Goal: Task Accomplishment & Management: Manage account settings

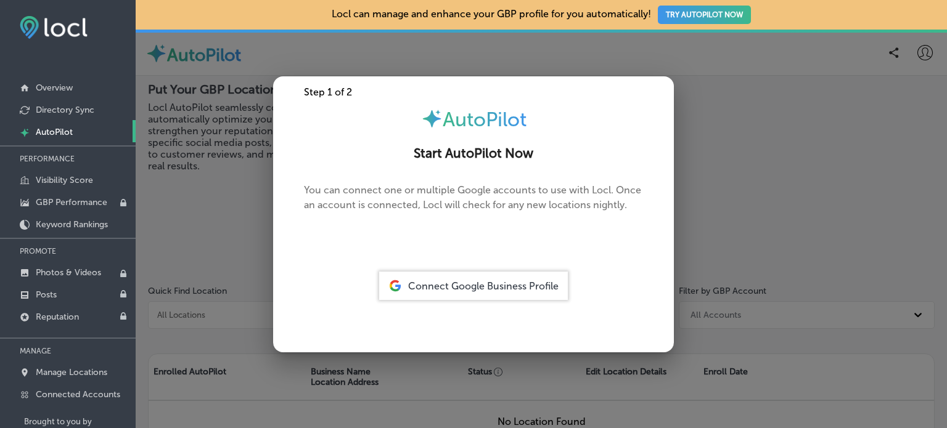
click at [462, 287] on span "Connect Google Business Profile" at bounding box center [483, 286] width 150 height 12
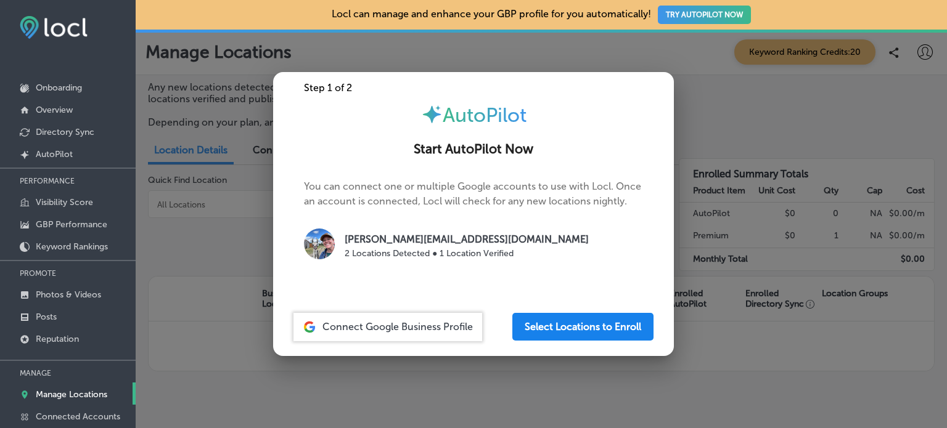
click at [545, 327] on button "Select Locations to Enroll" at bounding box center [582, 327] width 141 height 28
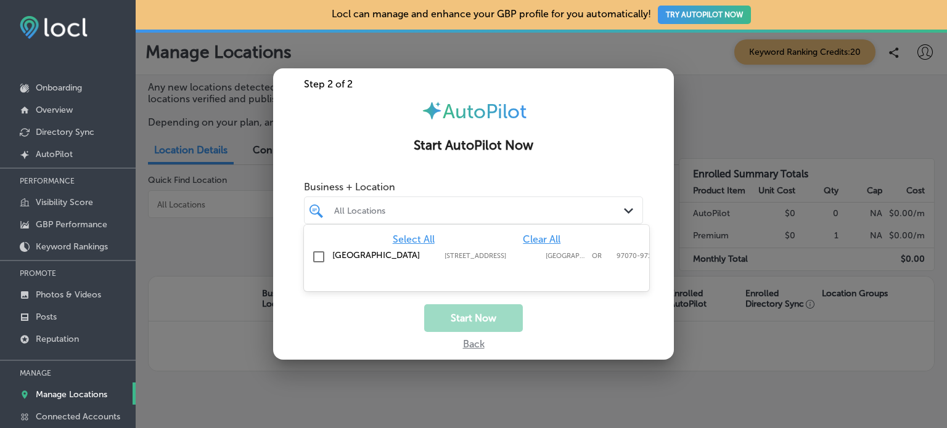
click at [621, 206] on div "All Locations Path Created with Sketch." at bounding box center [473, 210] width 338 height 19
click at [634, 214] on div "Business + Location option focused, 1 of 2. 2 results available. Use Up and Dow…" at bounding box center [473, 239] width 401 height 129
click at [316, 261] on input "checkbox" at bounding box center [318, 257] width 15 height 15
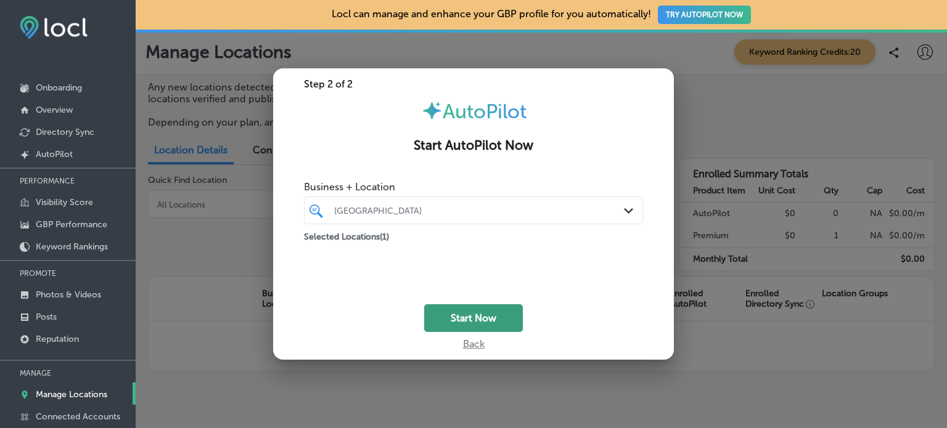
click at [481, 325] on button "Start Now" at bounding box center [473, 318] width 99 height 28
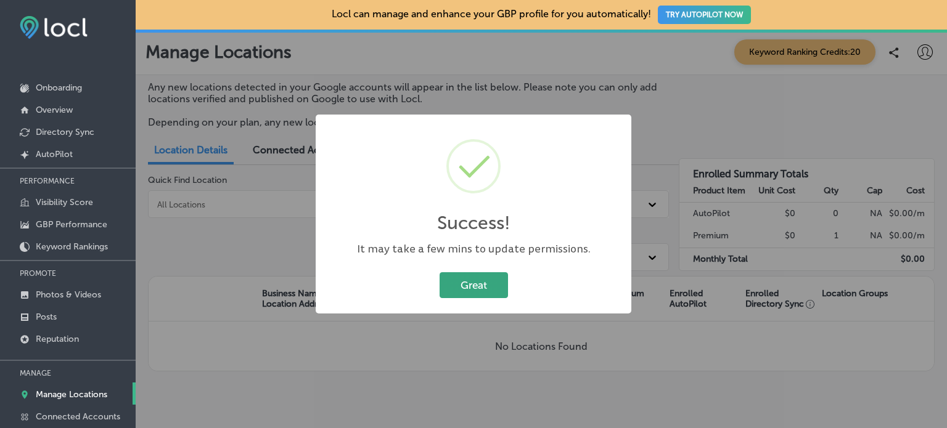
click at [490, 287] on button "Great" at bounding box center [473, 284] width 68 height 25
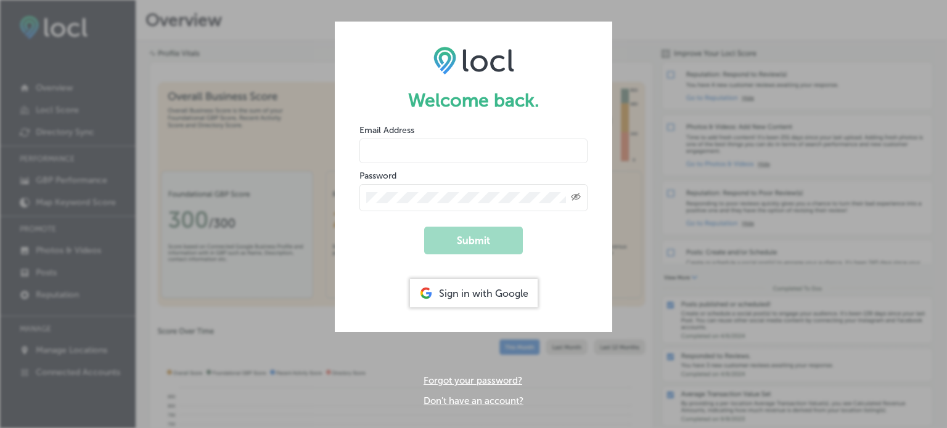
type input "[PERSON_NAME][EMAIL_ADDRESS][DOMAIN_NAME]"
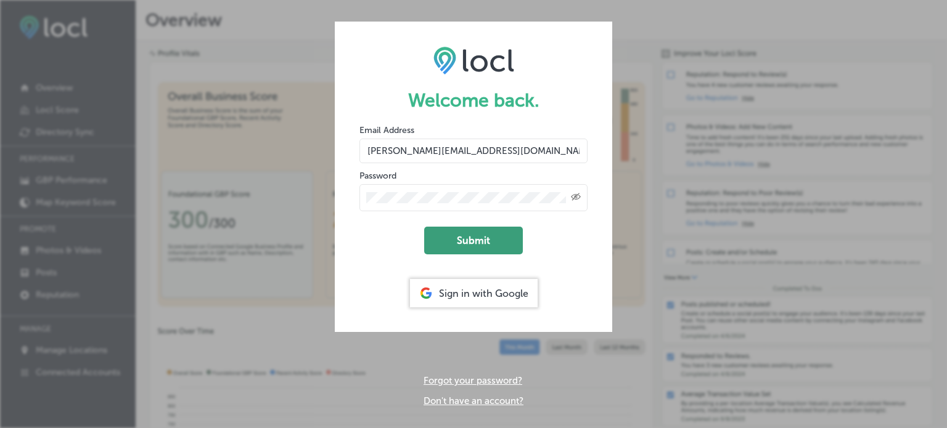
click at [477, 236] on button "Submit" at bounding box center [473, 241] width 99 height 28
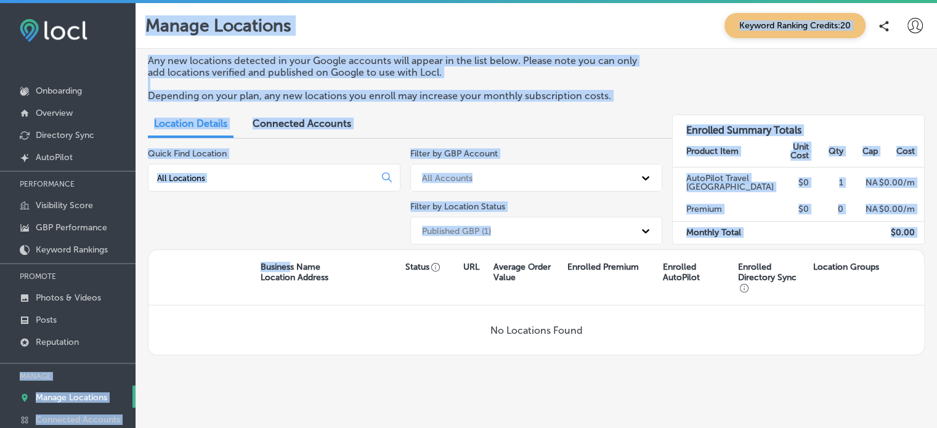
drag, startPoint x: 291, startPoint y: 267, endPoint x: 104, endPoint y: 356, distance: 207.3
click at [104, 356] on div "iconmonstr-menu-thin copy Created with Sketch. Onboarding Overview Directory Sy…" at bounding box center [468, 217] width 937 height 428
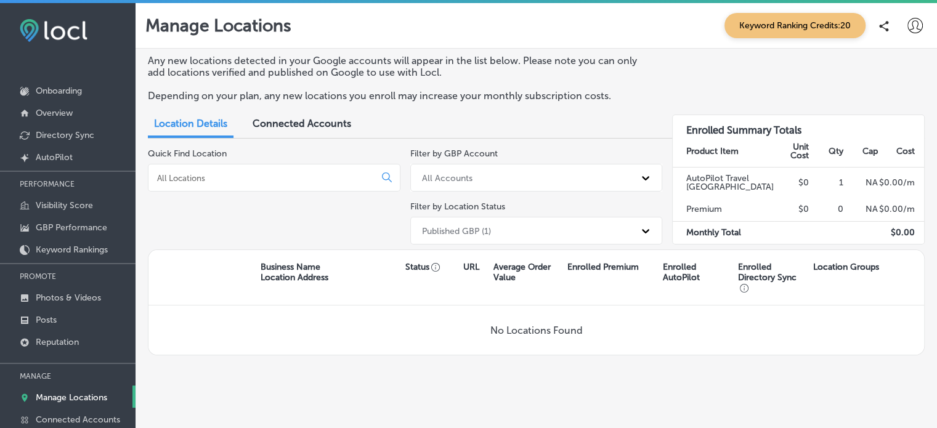
click at [211, 340] on div "No Locations Found" at bounding box center [537, 330] width 776 height 49
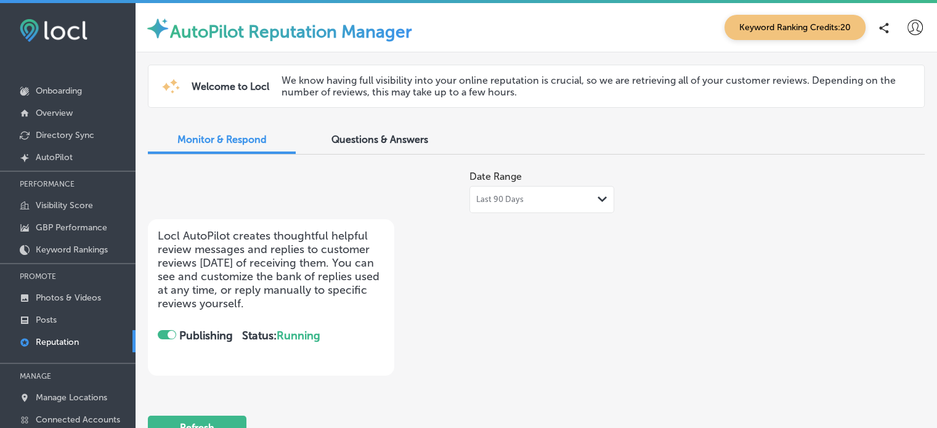
checkbox input "true"
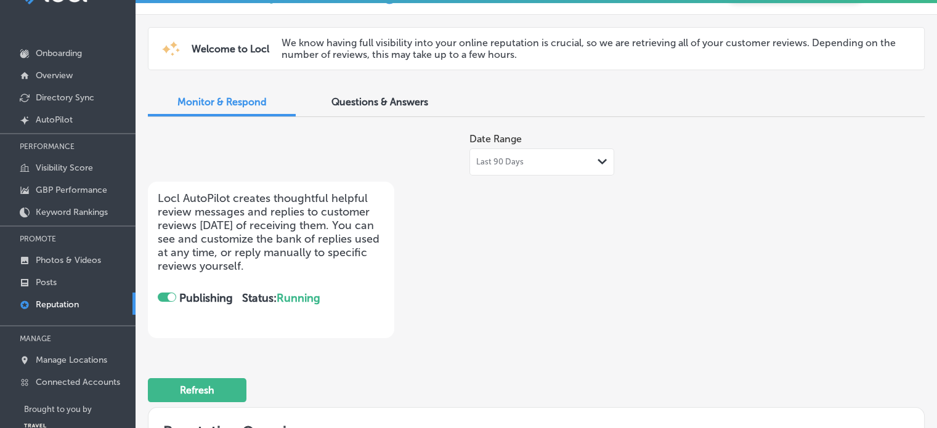
scroll to position [75, 0]
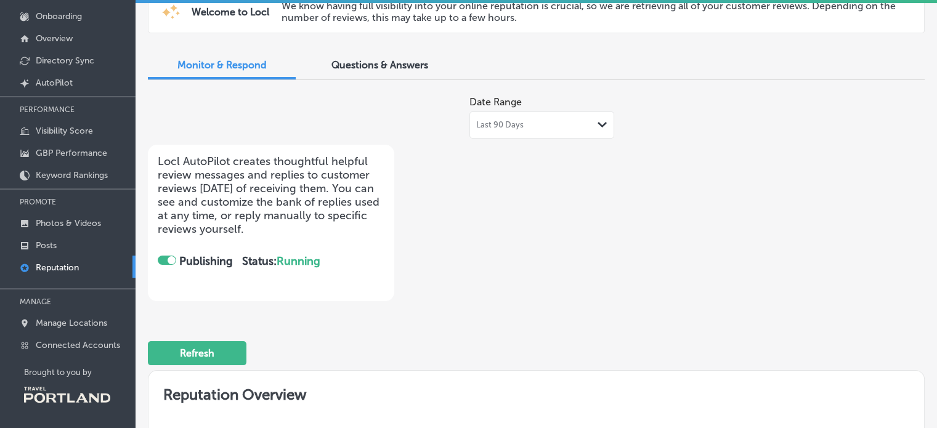
click at [419, 57] on div "Questions & Answers" at bounding box center [380, 66] width 148 height 26
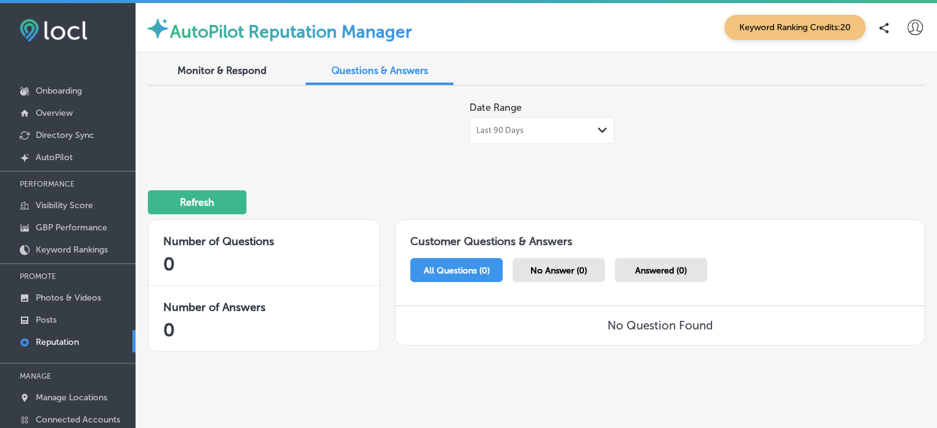
click at [230, 70] on span "Monitor & Respond" at bounding box center [221, 71] width 89 height 12
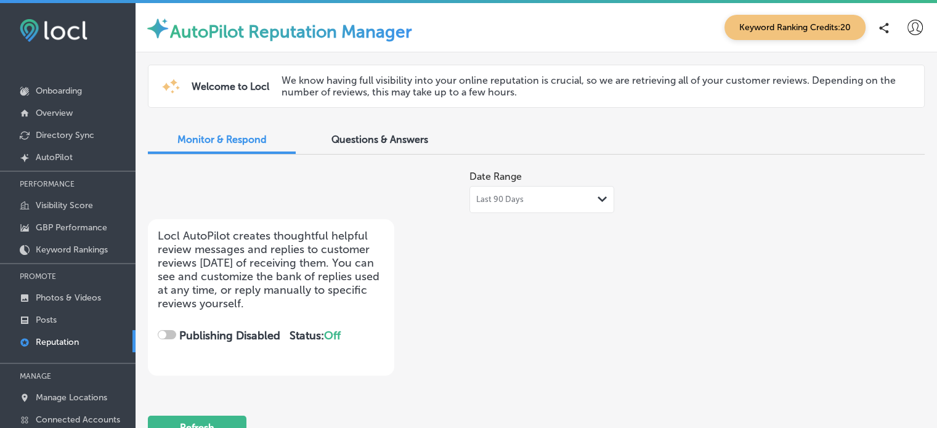
checkbox input "true"
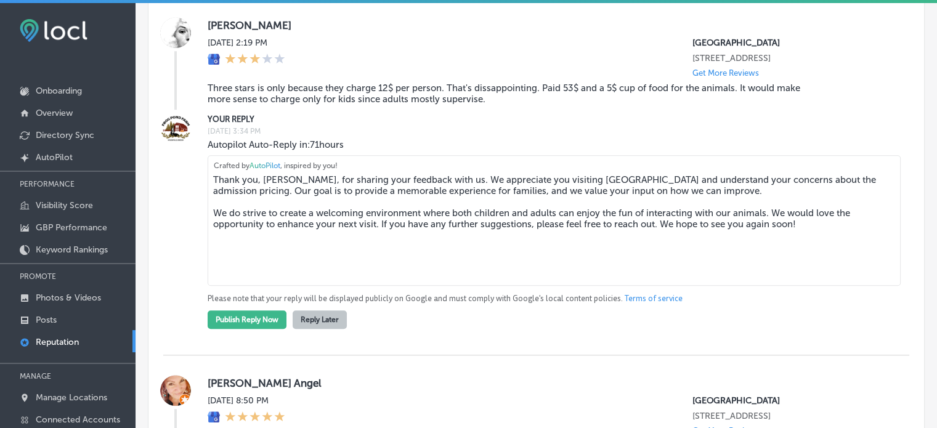
scroll to position [967, 0]
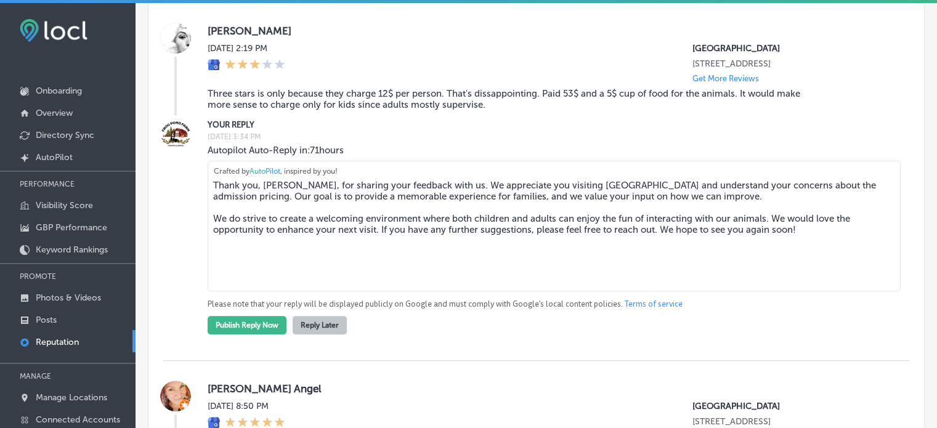
click at [322, 335] on button "Reply Later" at bounding box center [320, 325] width 54 height 18
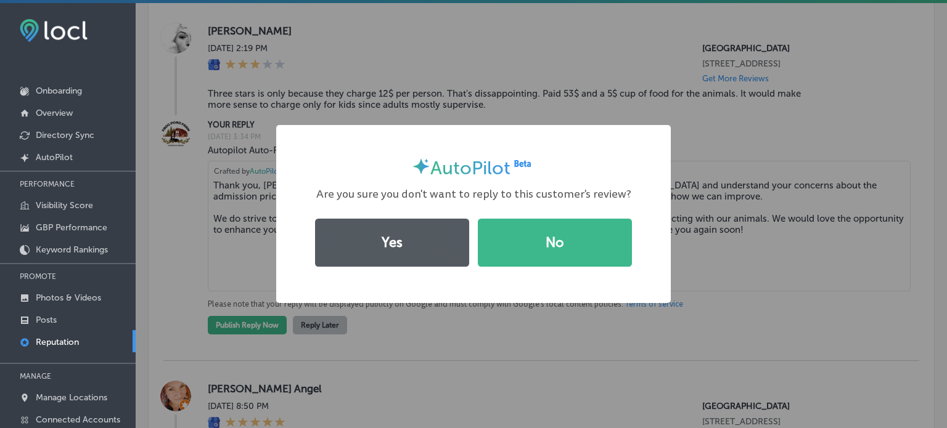
click at [402, 235] on button "Yes" at bounding box center [392, 243] width 154 height 48
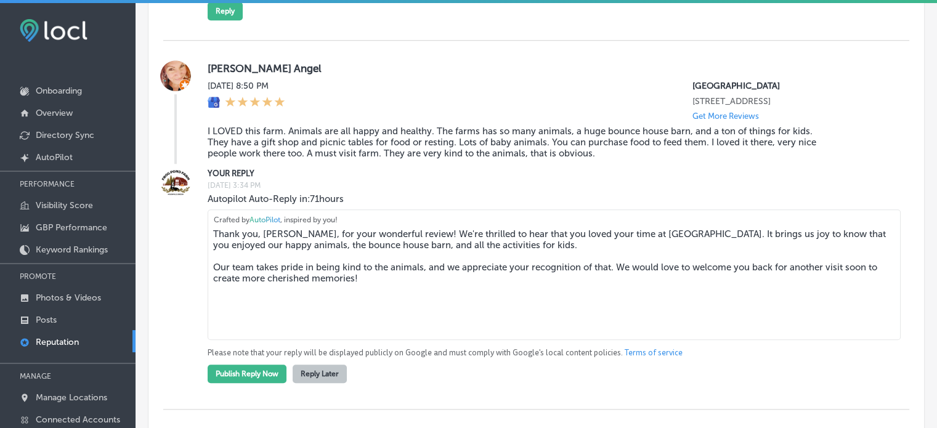
scroll to position [1139, 0]
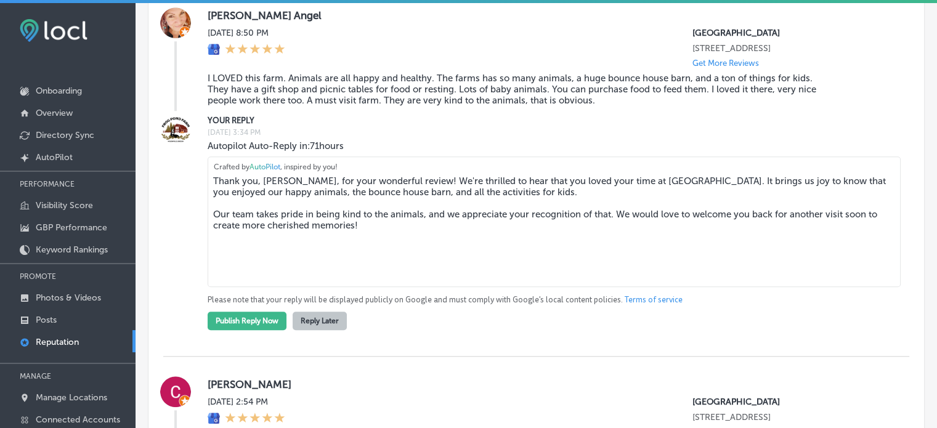
drag, startPoint x: 409, startPoint y: 260, endPoint x: 206, endPoint y: 213, distance: 208.8
click at [206, 213] on div "YOUR REPLY Sat, Sep 27, 2025 3:34 PM Autopilot Auto-Reply in: 71 hours Thank yo…" at bounding box center [536, 222] width 746 height 216
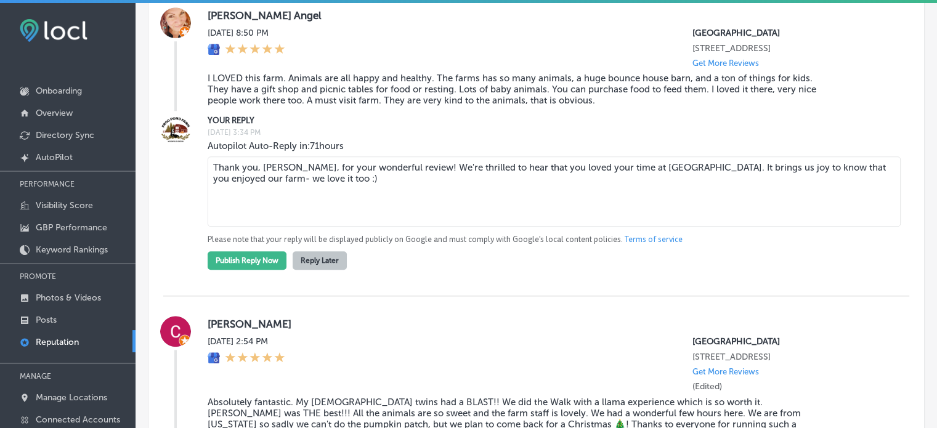
drag, startPoint x: 409, startPoint y: 189, endPoint x: 431, endPoint y: 218, distance: 36.1
click at [431, 218] on textarea "Thank you, Hilary, for your wonderful review! We're thrilled to hear that you l…" at bounding box center [554, 192] width 693 height 70
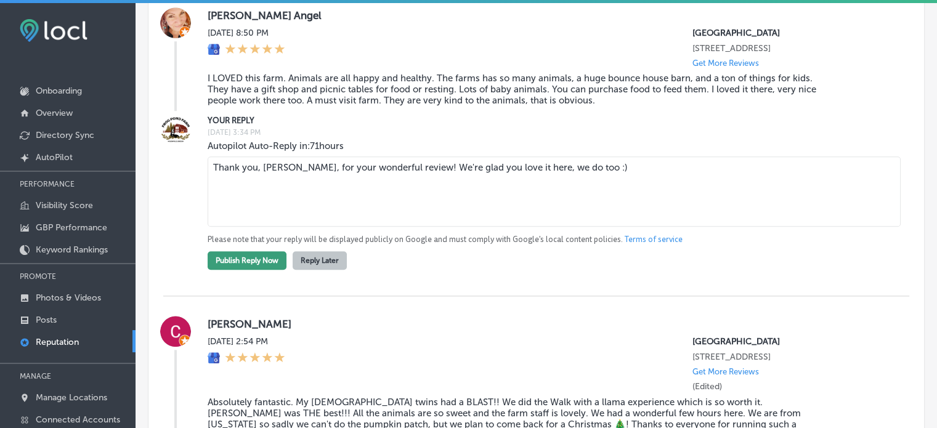
type textarea "Thank you, Hilary, for your wonderful review! We're glad you love it here, we d…"
click at [264, 270] on button "Publish Reply Now" at bounding box center [247, 260] width 79 height 18
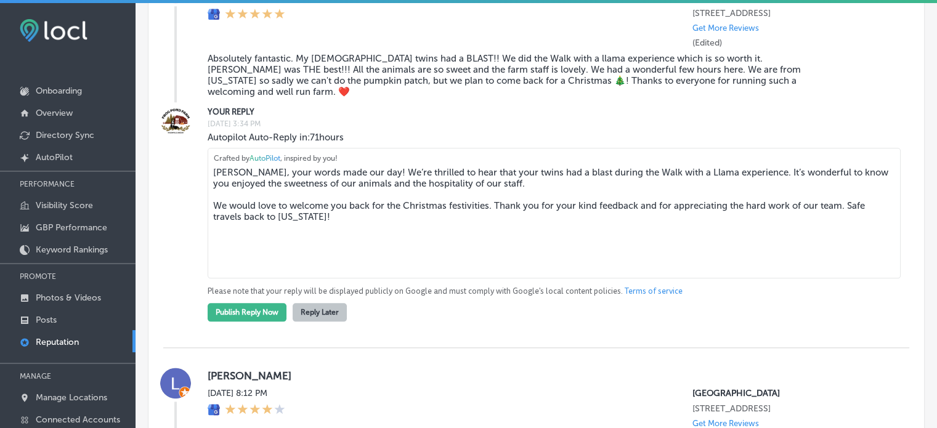
scroll to position [1404, 0]
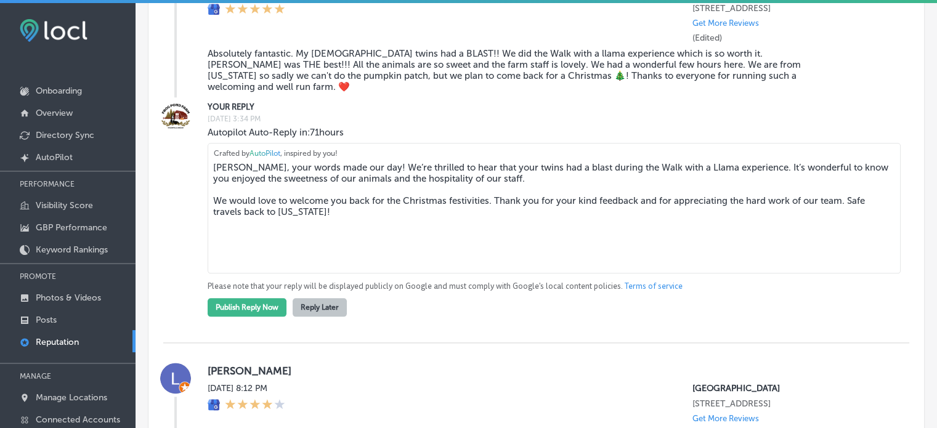
click at [621, 187] on textarea "Celeste, your words made our day! We’re thrilled to hear that your twins had a …" at bounding box center [554, 208] width 693 height 131
click at [364, 187] on textarea "Celeste, your words made our day! We’re thrilled to hear that your twins had a …" at bounding box center [554, 208] width 693 height 131
click at [249, 195] on textarea "Celeste, your words made our day! We’re thrilled to hear that your twins had a …" at bounding box center [554, 208] width 693 height 131
drag, startPoint x: 254, startPoint y: 197, endPoint x: 383, endPoint y: 176, distance: 131.2
click at [383, 176] on textarea "Celeste, your words made our day! We’re thrilled to hear that your twins had a …" at bounding box center [554, 208] width 693 height 131
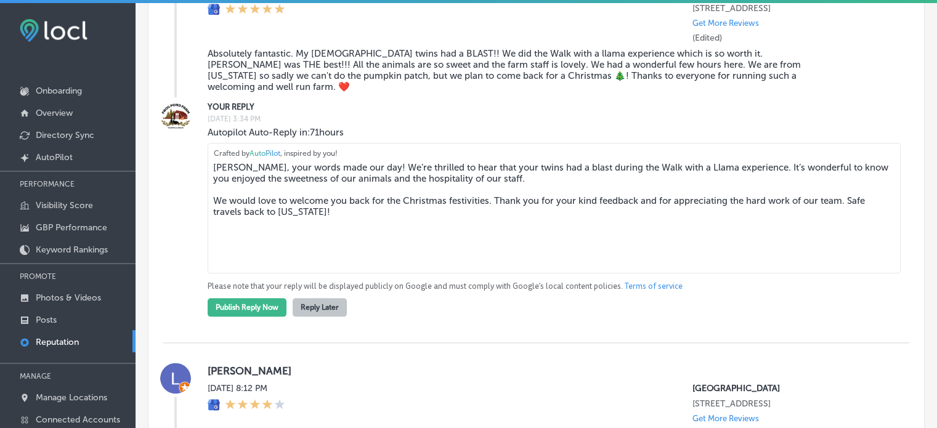
click at [516, 205] on textarea "Celeste, your words made our day! We’re thrilled to hear that your twins had a …" at bounding box center [554, 208] width 693 height 131
drag, startPoint x: 516, startPoint y: 205, endPoint x: 232, endPoint y: 189, distance: 285.1
click at [232, 189] on textarea "Celeste, your words made our day! We’re thrilled to hear that your twins had a …" at bounding box center [554, 208] width 693 height 131
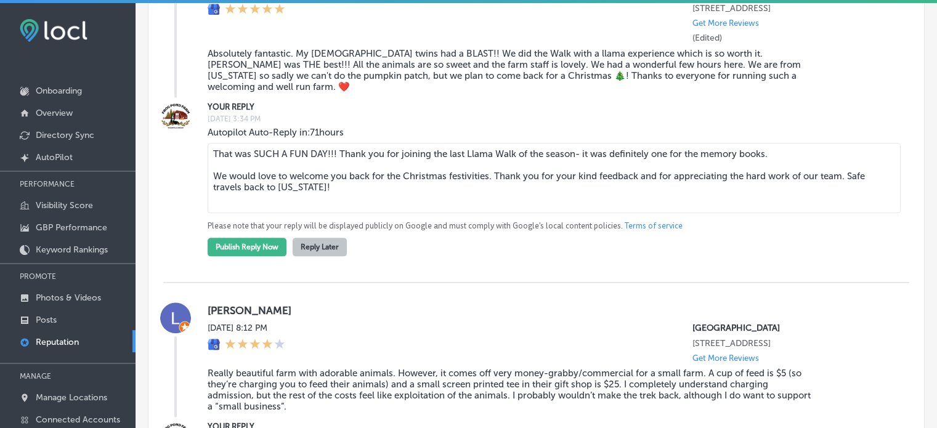
click at [469, 205] on textarea "That was SUCH A FUN DAY!!! Thank you for joining the last Llama Walk of the sea…" at bounding box center [554, 178] width 693 height 70
type textarea "That was SUCH A FUN DAY!!! Thank you for joining the last Llama Walk of the sea…"
click at [271, 256] on button "Publish Reply Now" at bounding box center [247, 247] width 79 height 18
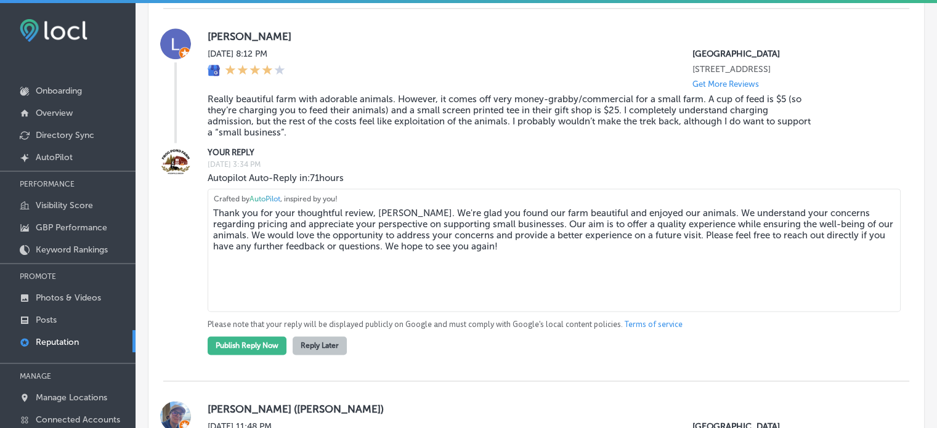
scroll to position [1657, 0]
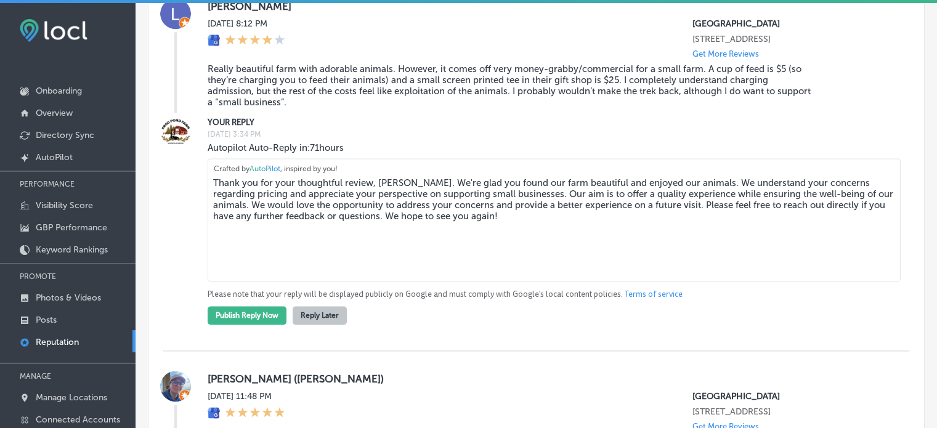
click at [569, 282] on textarea "Thank you for your thoughtful review, Leslie. We're glad you found our farm bea…" at bounding box center [554, 219] width 693 height 123
drag, startPoint x: 669, startPoint y: 242, endPoint x: 181, endPoint y: 245, distance: 488.7
click at [181, 245] on div "YOUR REPLY Sat, Sep 27, 2025 3:34 PM Autopilot Auto-Reply in: 71 hours Thank yo…" at bounding box center [536, 220] width 746 height 209
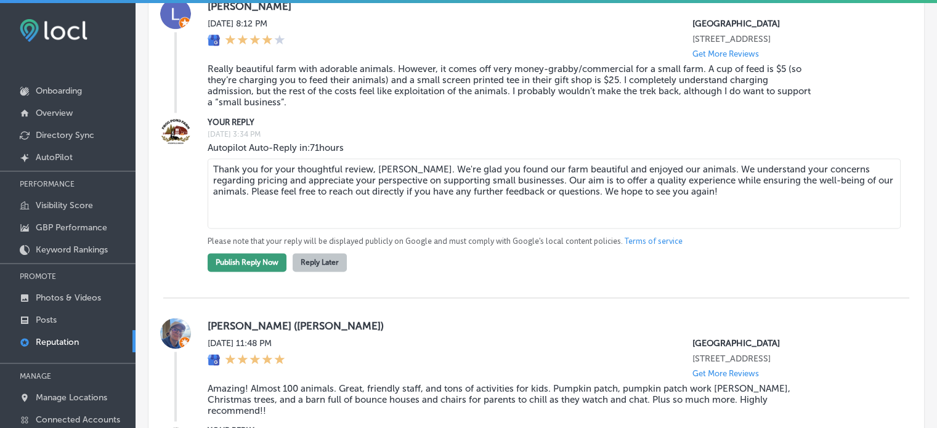
type textarea "Thank you for your thoughtful review, Leslie. We're glad you found our farm bea…"
click at [245, 272] on button "Publish Reply Now" at bounding box center [247, 262] width 79 height 18
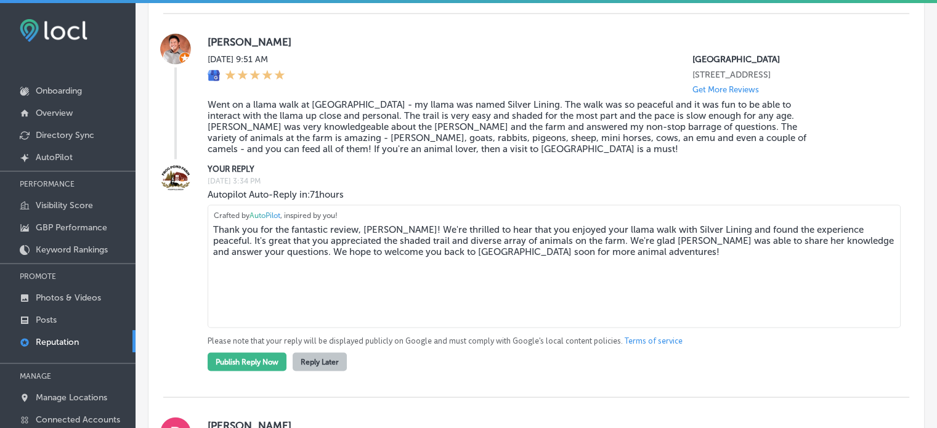
scroll to position [2334, 0]
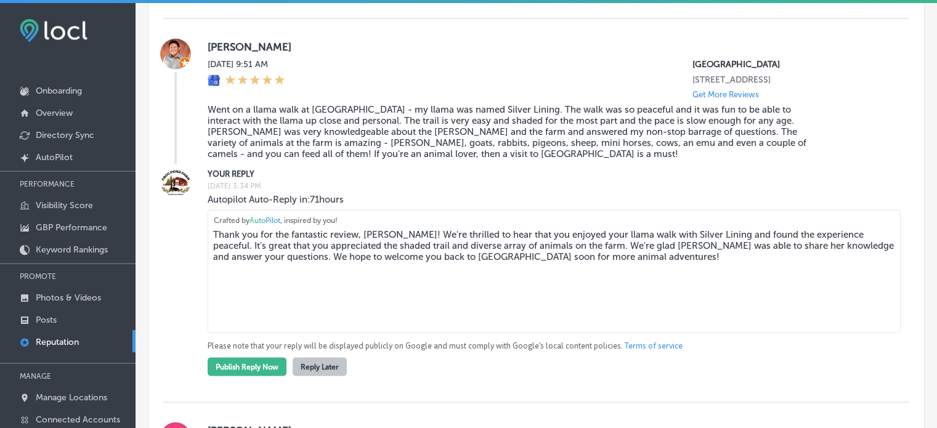
click at [389, 289] on textarea "Thank you for the fantastic review, Rand! We're thrilled to hear that you enjoy…" at bounding box center [554, 271] width 693 height 123
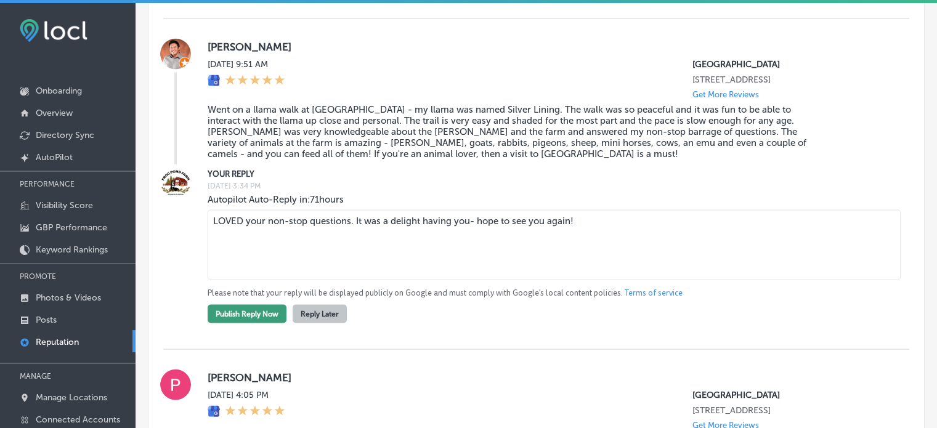
type textarea "LOVED your non-stop questions. It was a delight having you- hope to see you aga…"
click at [226, 323] on button "Publish Reply Now" at bounding box center [247, 313] width 79 height 18
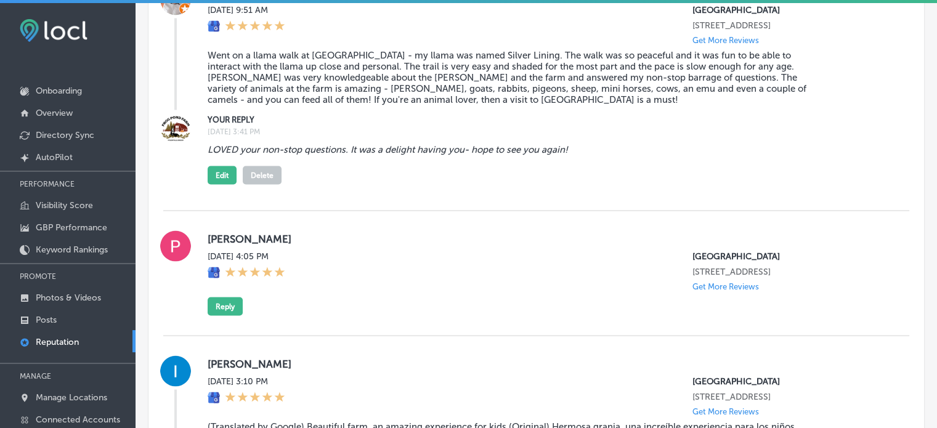
scroll to position [0, 0]
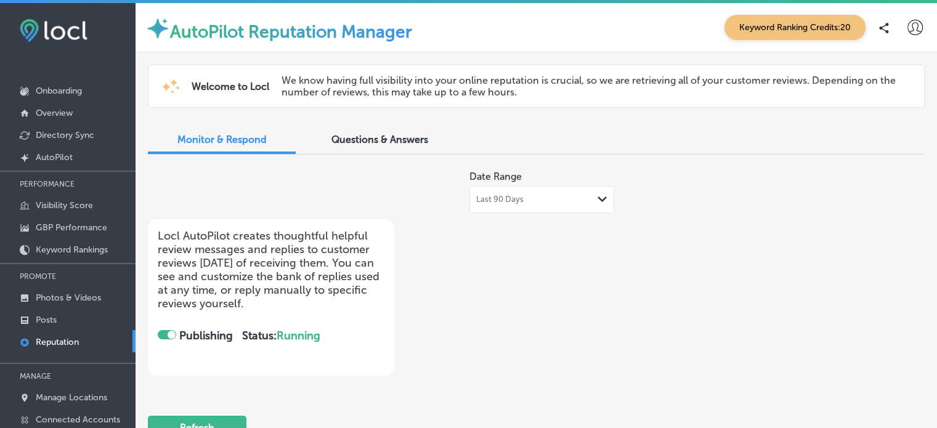
click at [160, 336] on div at bounding box center [167, 334] width 18 height 9
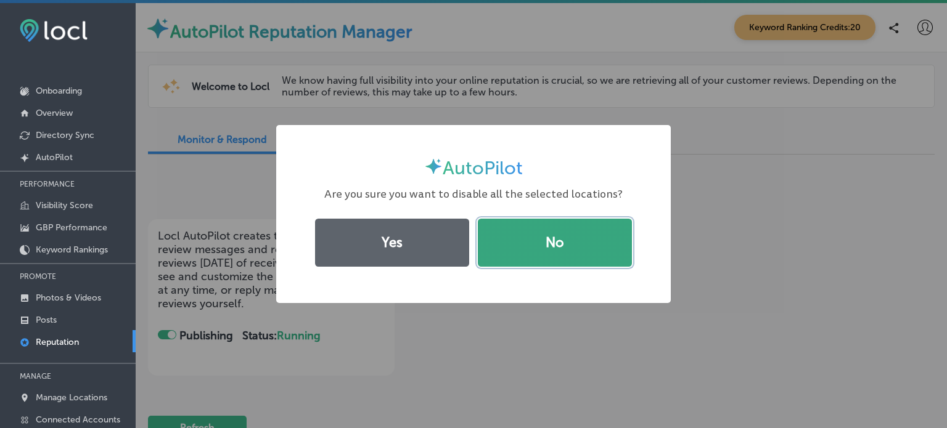
click at [581, 241] on button "No" at bounding box center [555, 243] width 154 height 48
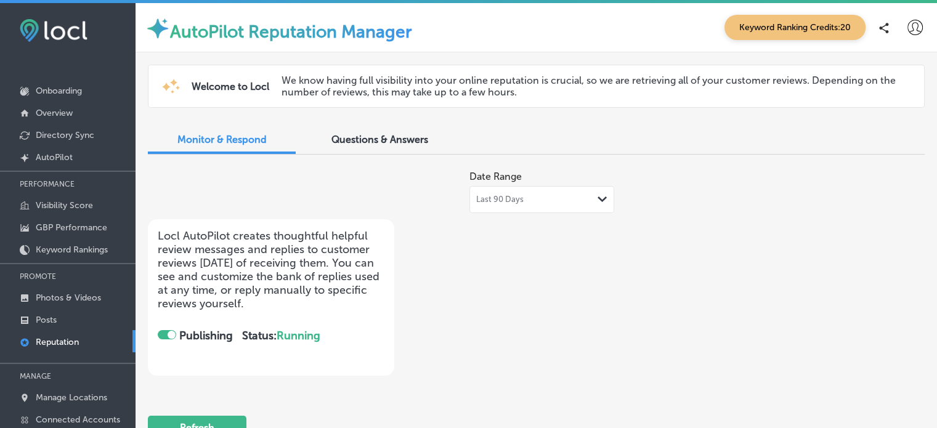
click at [351, 144] on span "Questions & Answers" at bounding box center [380, 140] width 97 height 12
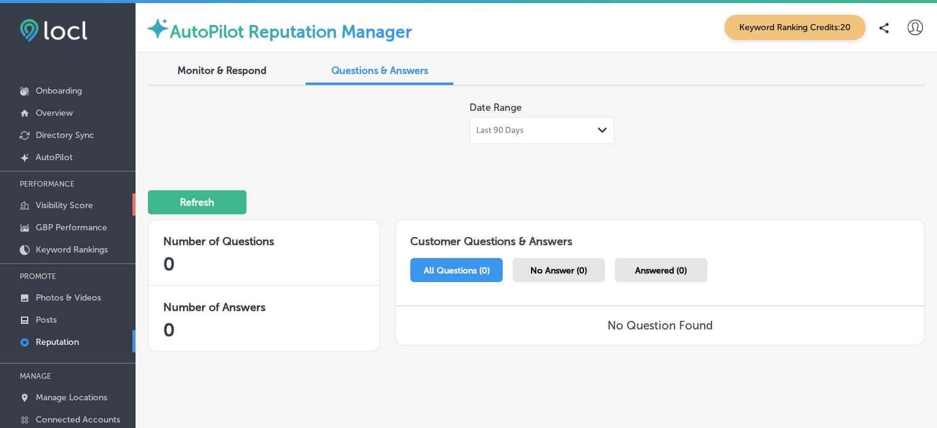
click at [69, 211] on link "Visibility Score" at bounding box center [68, 204] width 136 height 22
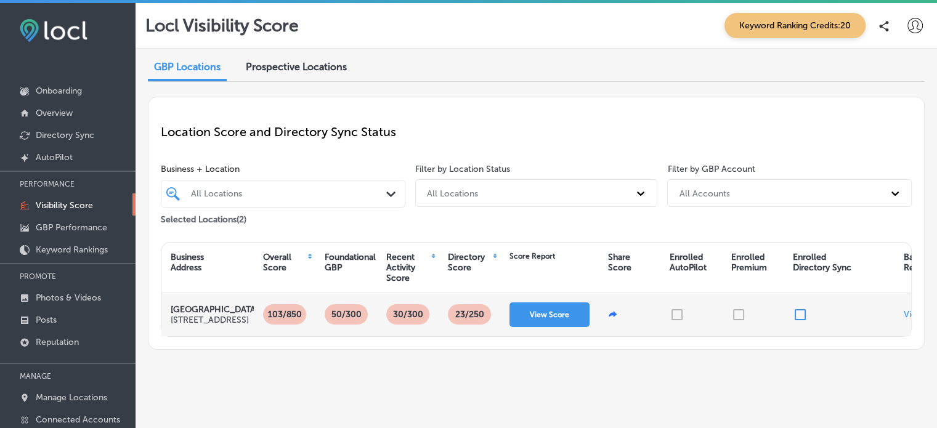
click at [288, 318] on p "103/850" at bounding box center [285, 314] width 44 height 20
click at [341, 322] on p "50/300" at bounding box center [347, 314] width 40 height 20
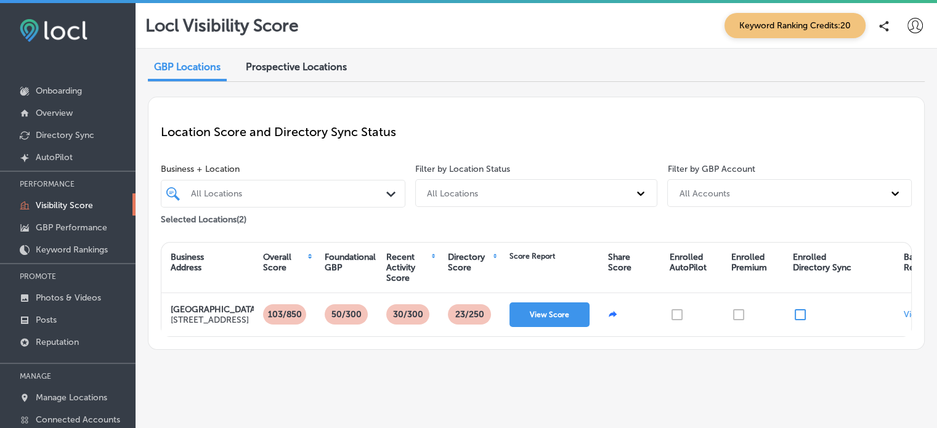
click at [343, 259] on div "Foundational GBP" at bounding box center [350, 262] width 51 height 21
click at [93, 230] on p "GBP Performance" at bounding box center [71, 227] width 71 height 10
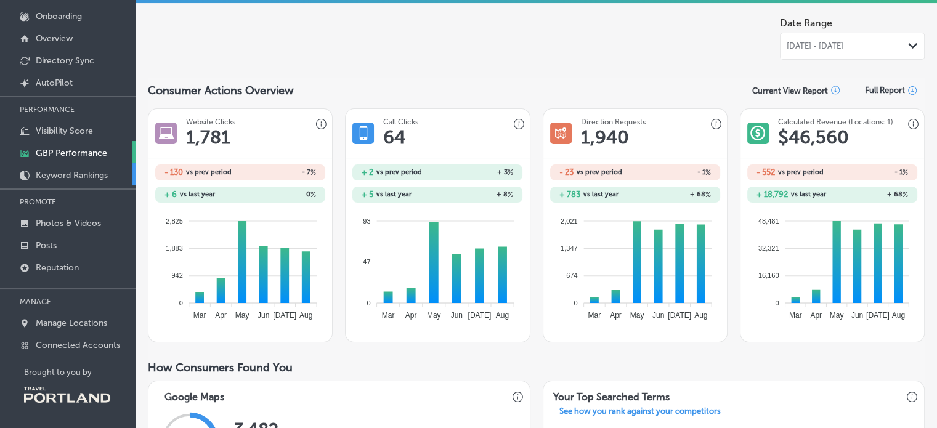
click at [101, 172] on p "Keyword Rankings" at bounding box center [72, 175] width 72 height 10
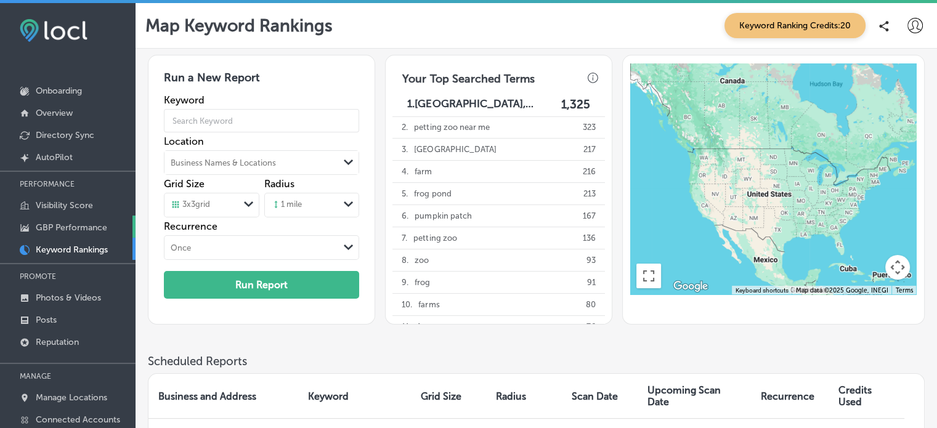
click at [78, 216] on link "GBP Performance" at bounding box center [68, 227] width 136 height 22
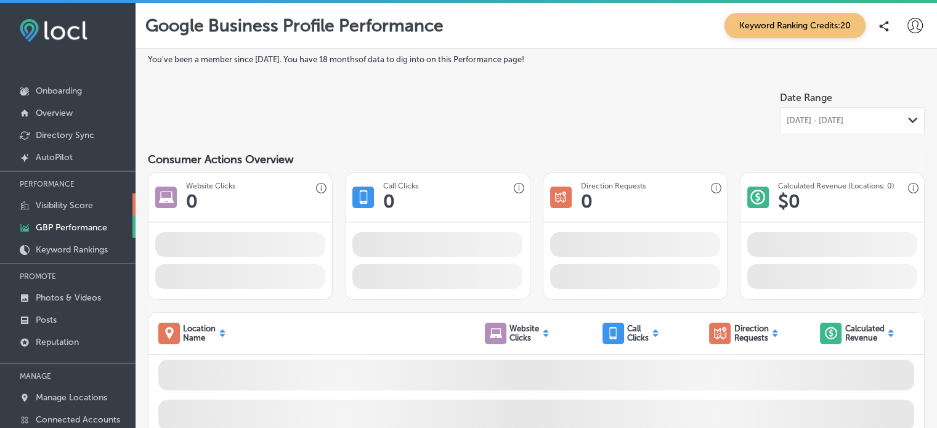
click at [78, 199] on link "Visibility Score" at bounding box center [68, 204] width 136 height 22
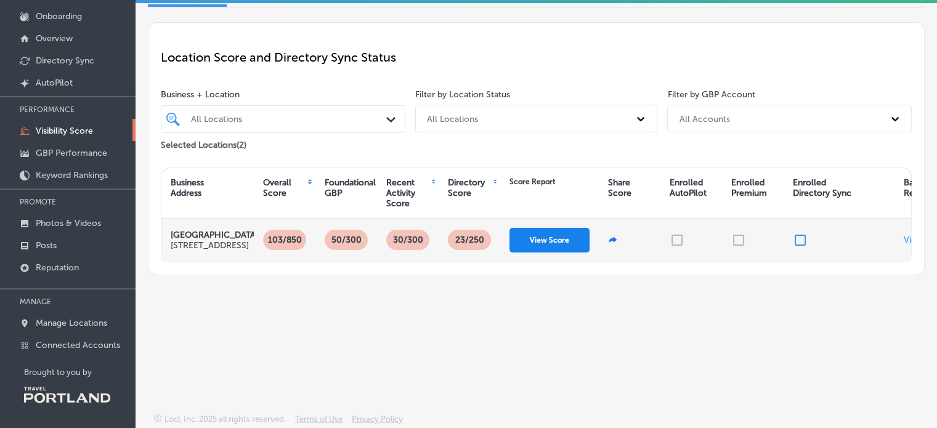
click at [551, 253] on button "View Score" at bounding box center [550, 240] width 80 height 25
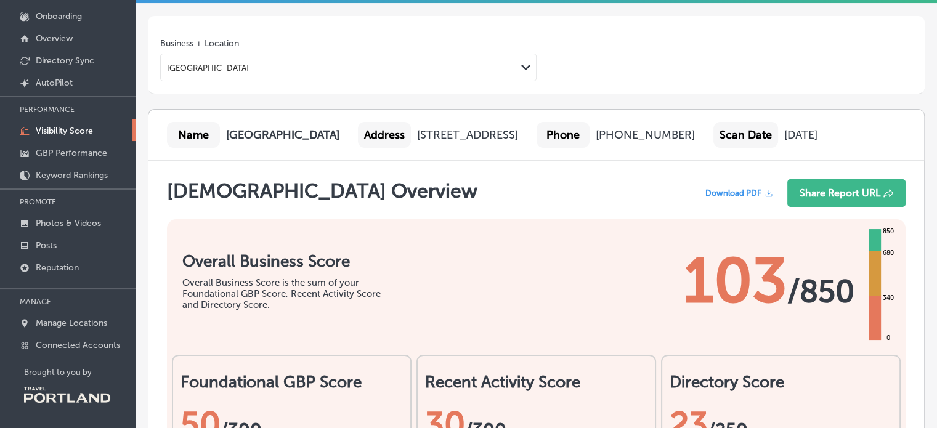
click at [742, 207] on div "Download PDF" at bounding box center [740, 193] width 84 height 28
click at [542, 307] on div "Overall Business Score Overall Business Score is the sum of your Foundational G…" at bounding box center [536, 274] width 739 height 111
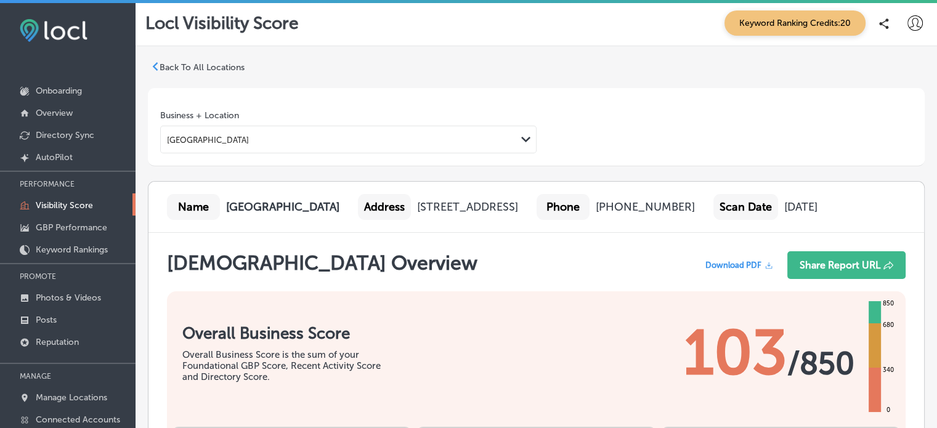
scroll to position [75, 0]
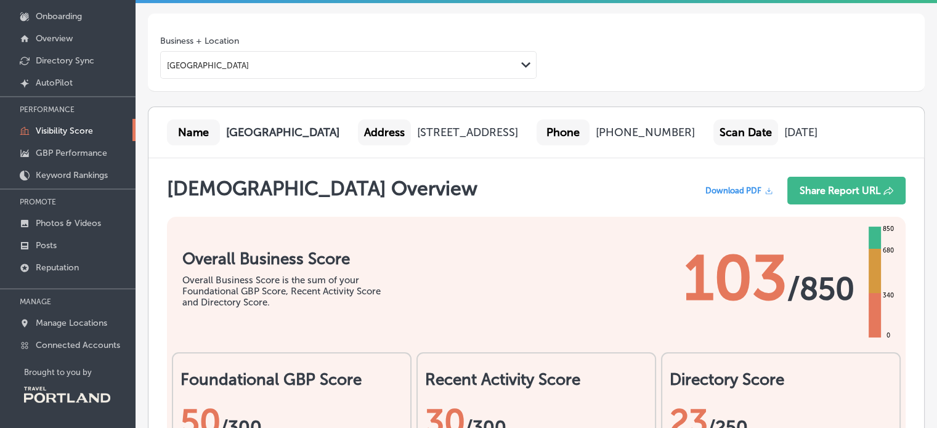
click at [816, 158] on div "Name Frog Pond Farm Address 2983 Southwest Advance Road, Wilsonville, OR, 97070…" at bounding box center [537, 132] width 776 height 51
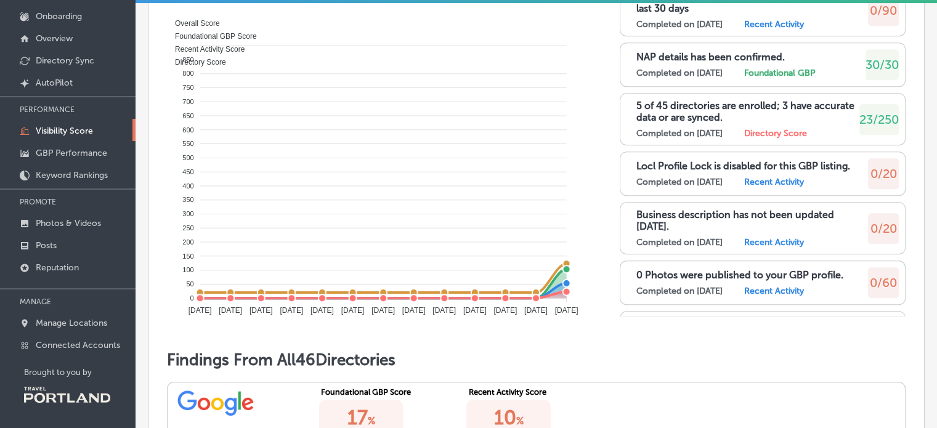
scroll to position [643, 0]
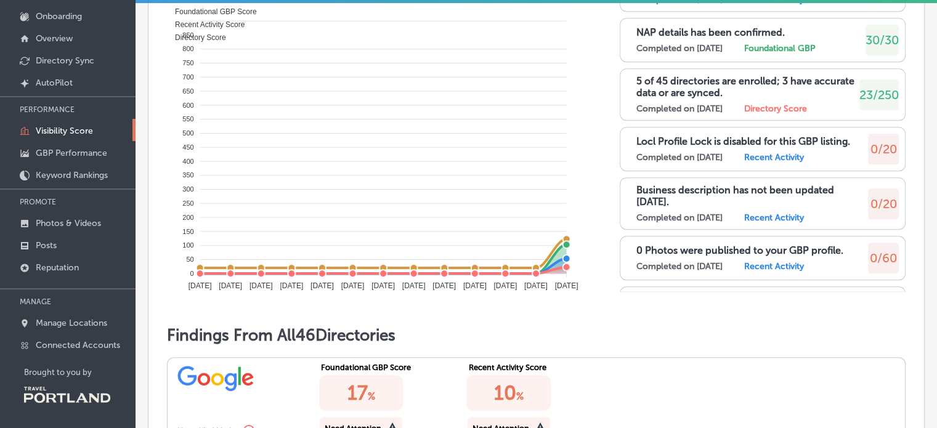
click at [783, 114] on label "Directory Score" at bounding box center [775, 109] width 63 height 10
click at [868, 102] on span "23/250" at bounding box center [879, 95] width 39 height 15
drag, startPoint x: 702, startPoint y: 199, endPoint x: 658, endPoint y: 192, distance: 45.5
click at [658, 163] on div "Locl Profile Lock is disabled for this GBP listing. Completed on 9/24/2025 Rece…" at bounding box center [743, 149] width 214 height 27
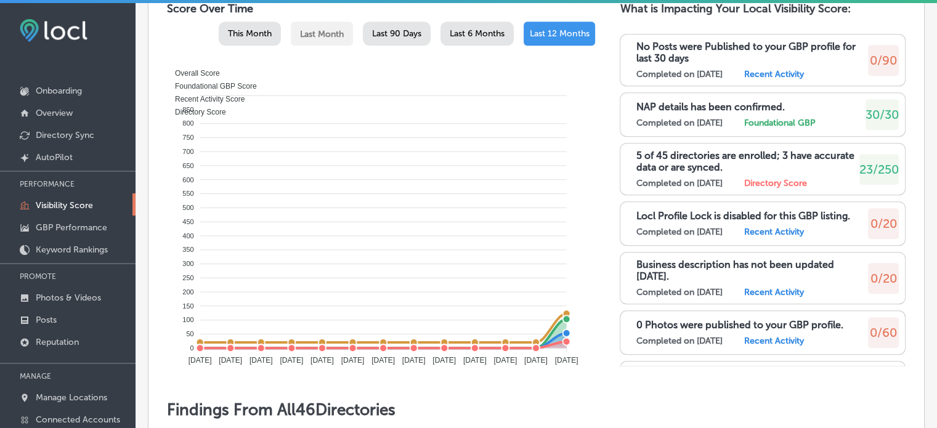
scroll to position [0, 0]
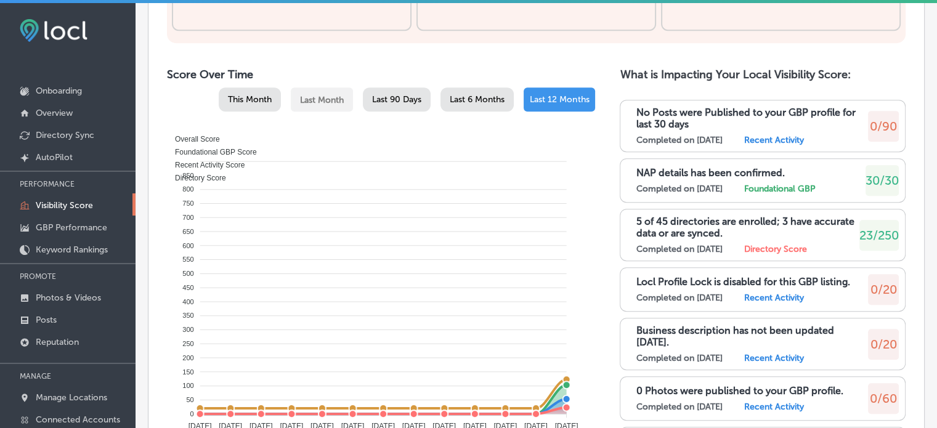
scroll to position [584, 0]
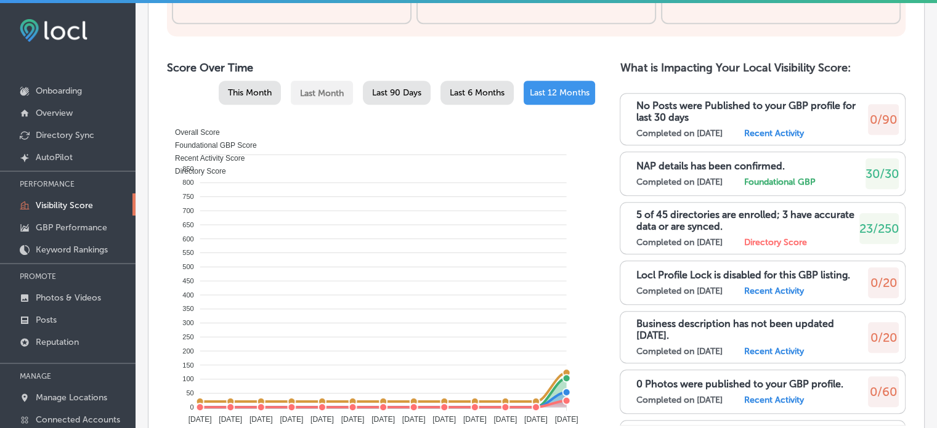
click at [776, 139] on label "Recent Activity" at bounding box center [774, 133] width 60 height 10
click at [671, 139] on div "No Posts were Published to your GBP profile for last 30 days Completed on 9/24/…" at bounding box center [752, 119] width 232 height 39
click at [774, 139] on label "Recent Activity" at bounding box center [774, 133] width 60 height 10
click at [814, 139] on div "Completed on 9/24/2025 Recent Activity" at bounding box center [747, 133] width 223 height 10
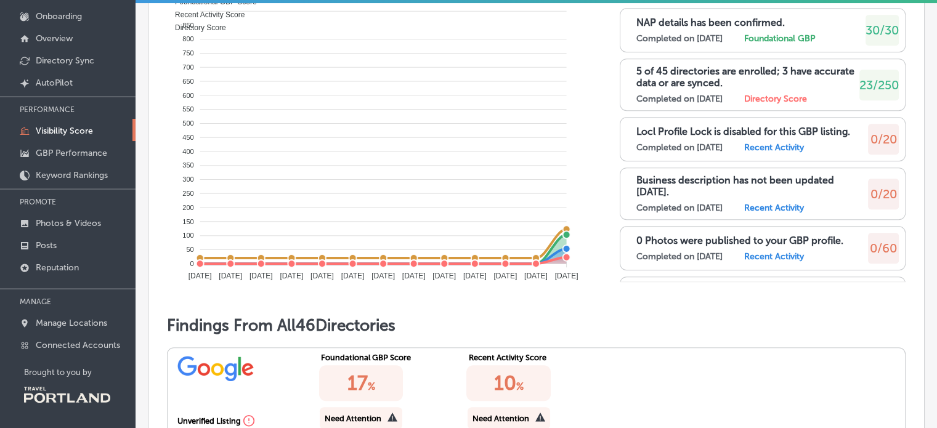
scroll to position [646, 0]
